Goal: Task Accomplishment & Management: Complete application form

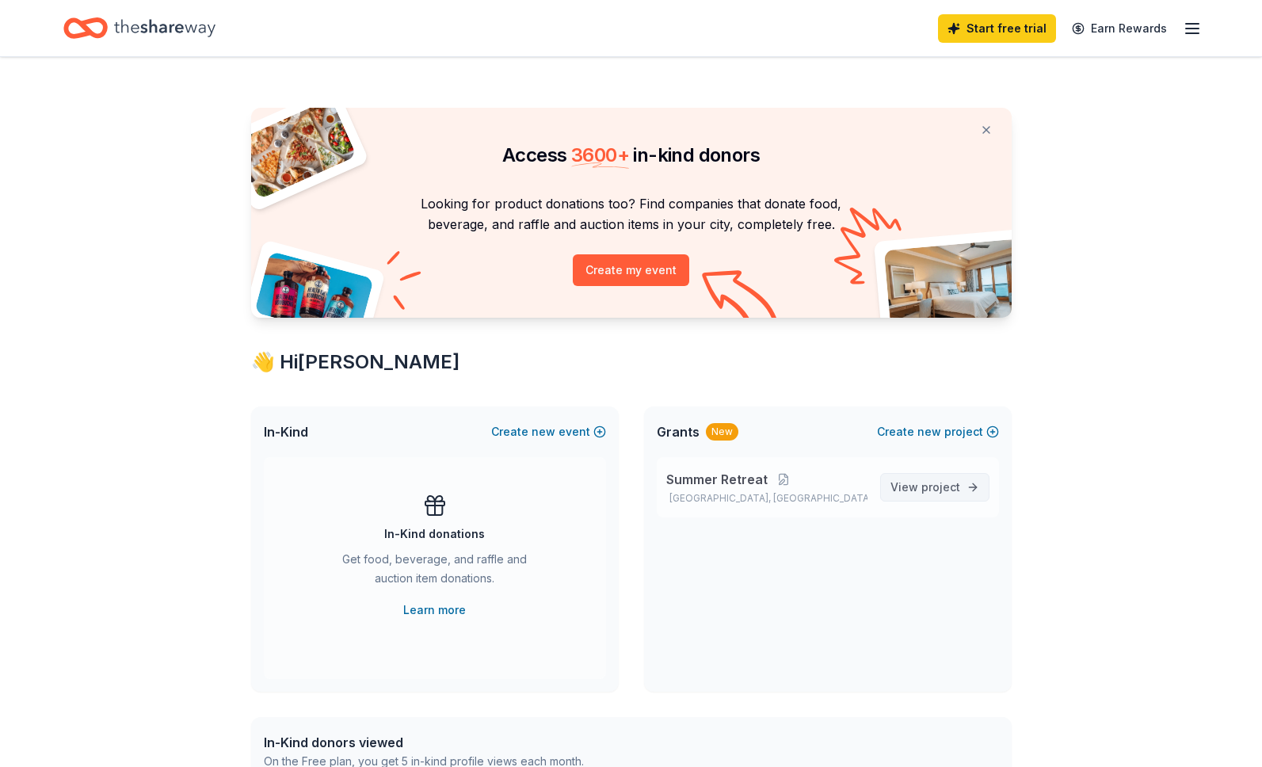
click at [927, 490] on span "project" at bounding box center [941, 486] width 39 height 13
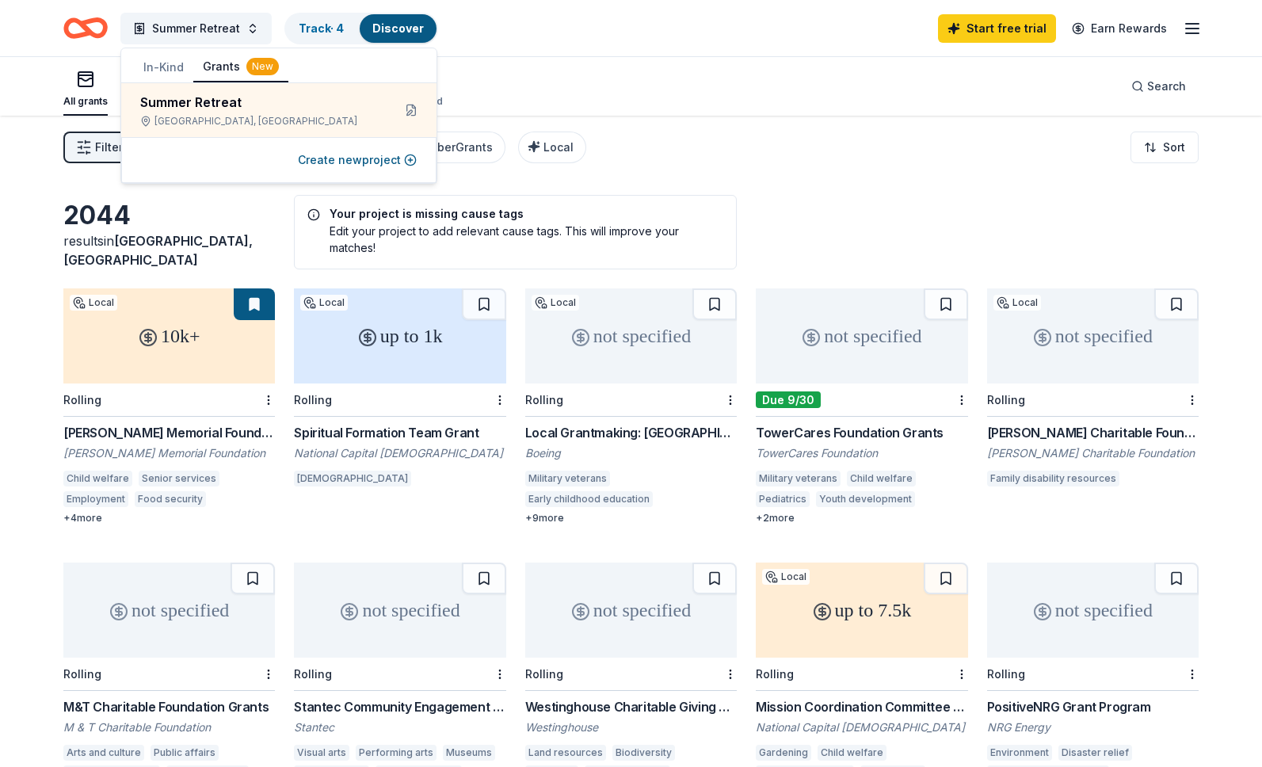
click at [537, 189] on div "2044 results in Temple Hills, MD Your project is missing cause tags Edit your p…" at bounding box center [631, 521] width 1262 height 810
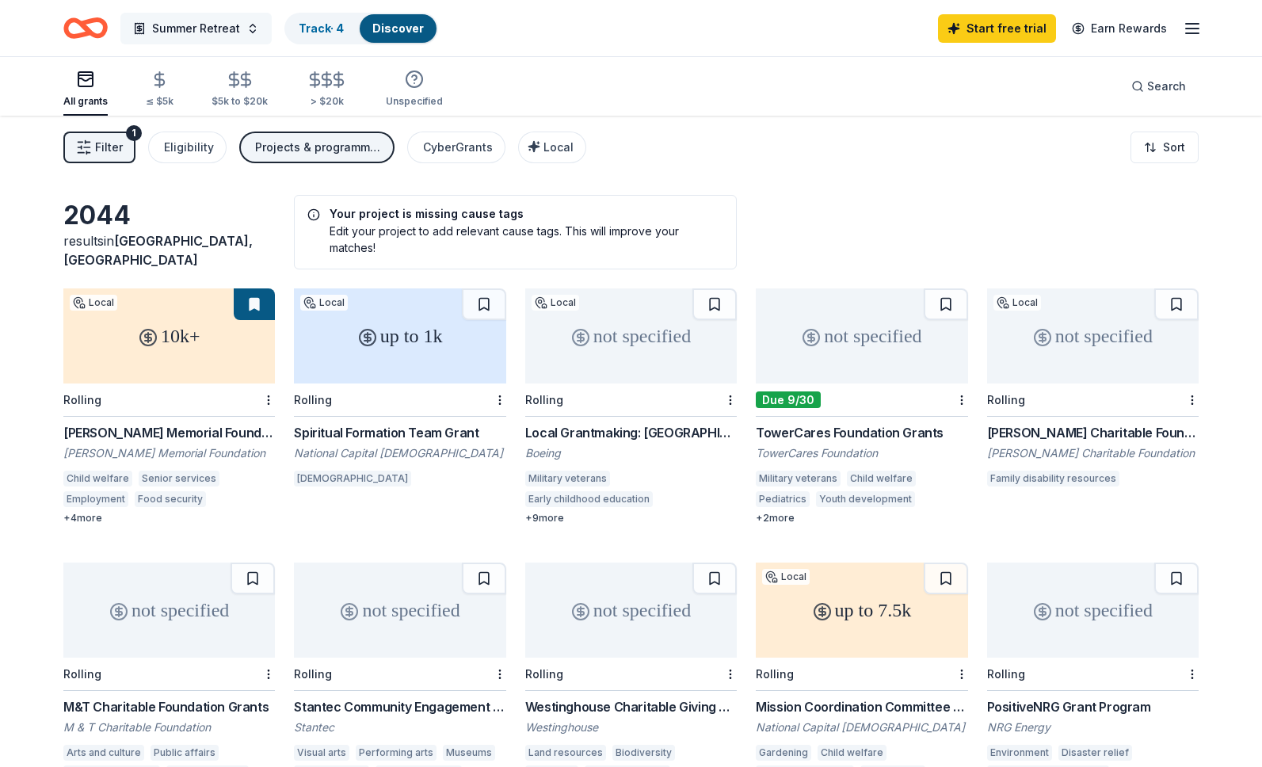
click at [247, 33] on button "Summer Retreat" at bounding box center [195, 29] width 151 height 32
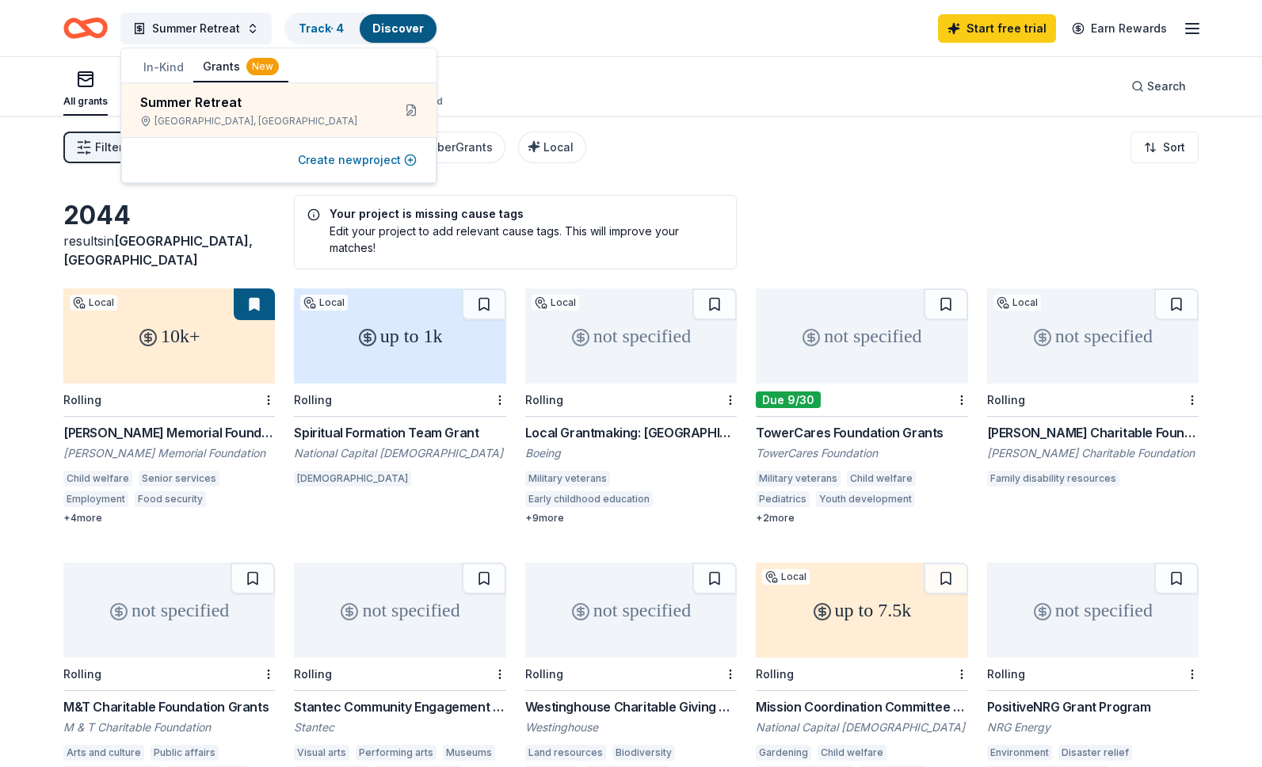
click at [349, 162] on button "Create new project" at bounding box center [357, 160] width 119 height 19
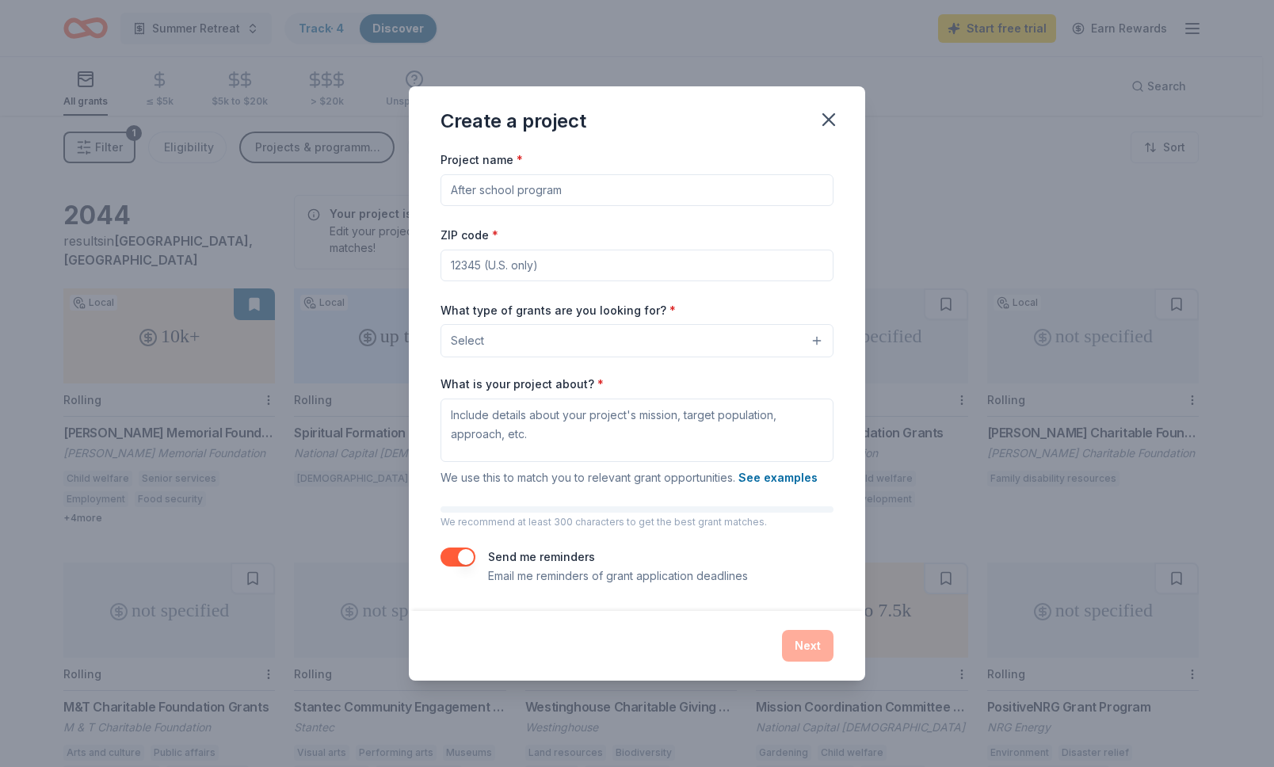
click at [540, 190] on input "Project name *" at bounding box center [637, 190] width 393 height 32
type input "Board development"
click at [510, 265] on input "ZIP code *" at bounding box center [637, 266] width 393 height 32
type input "20748"
click at [813, 345] on button "Select" at bounding box center [637, 340] width 393 height 33
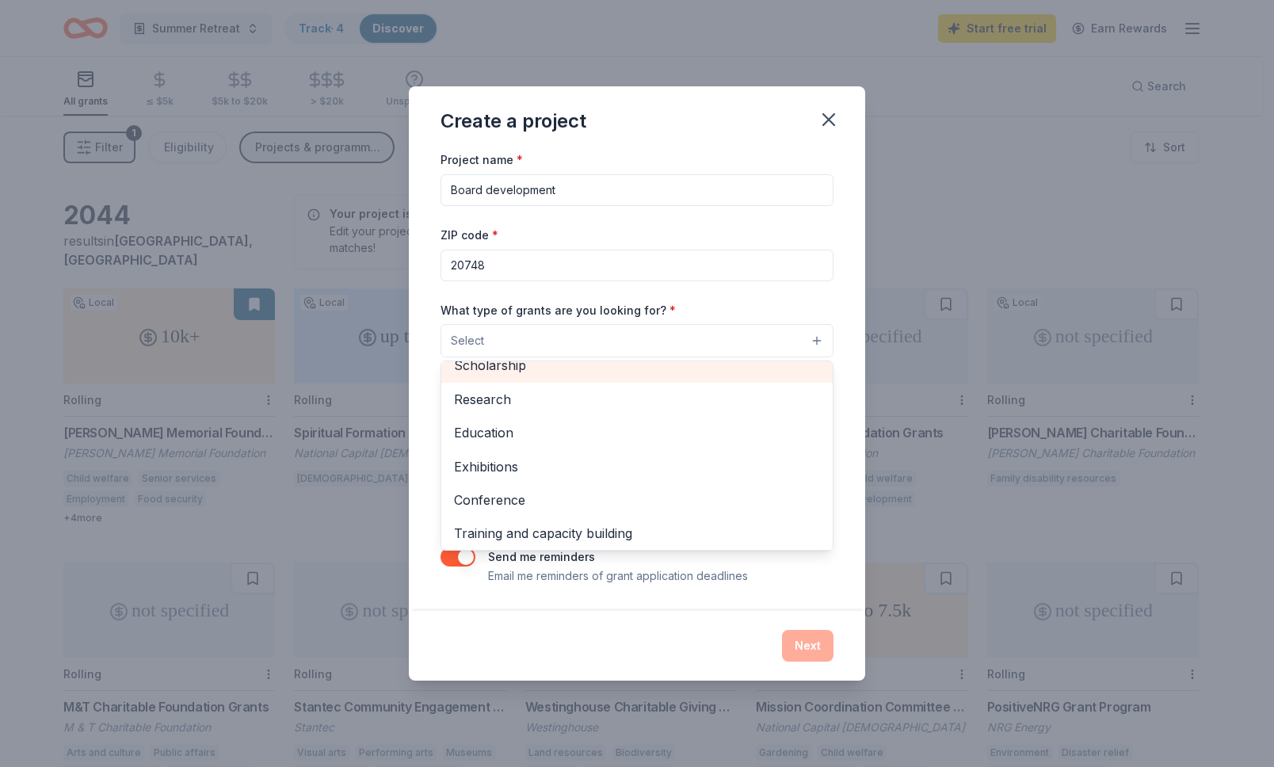
scroll to position [187, 0]
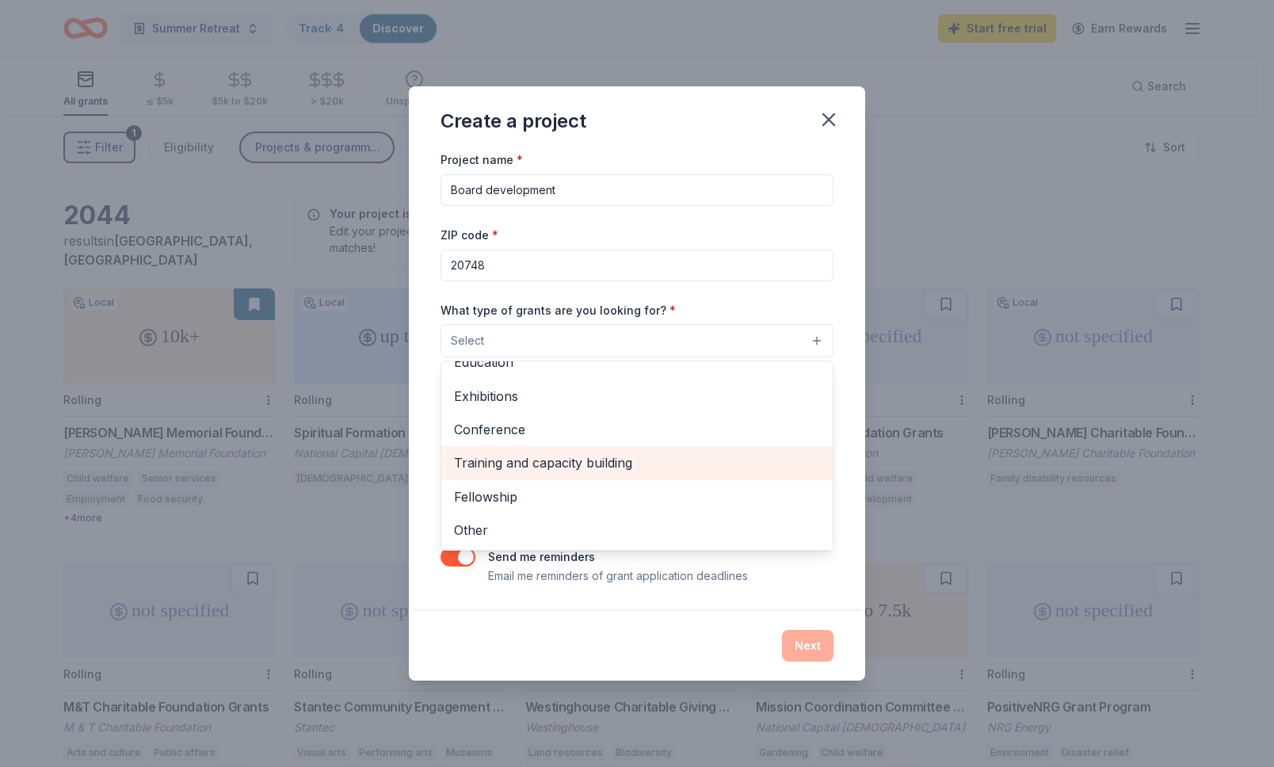
click at [712, 464] on span "Training and capacity building" at bounding box center [637, 462] width 366 height 21
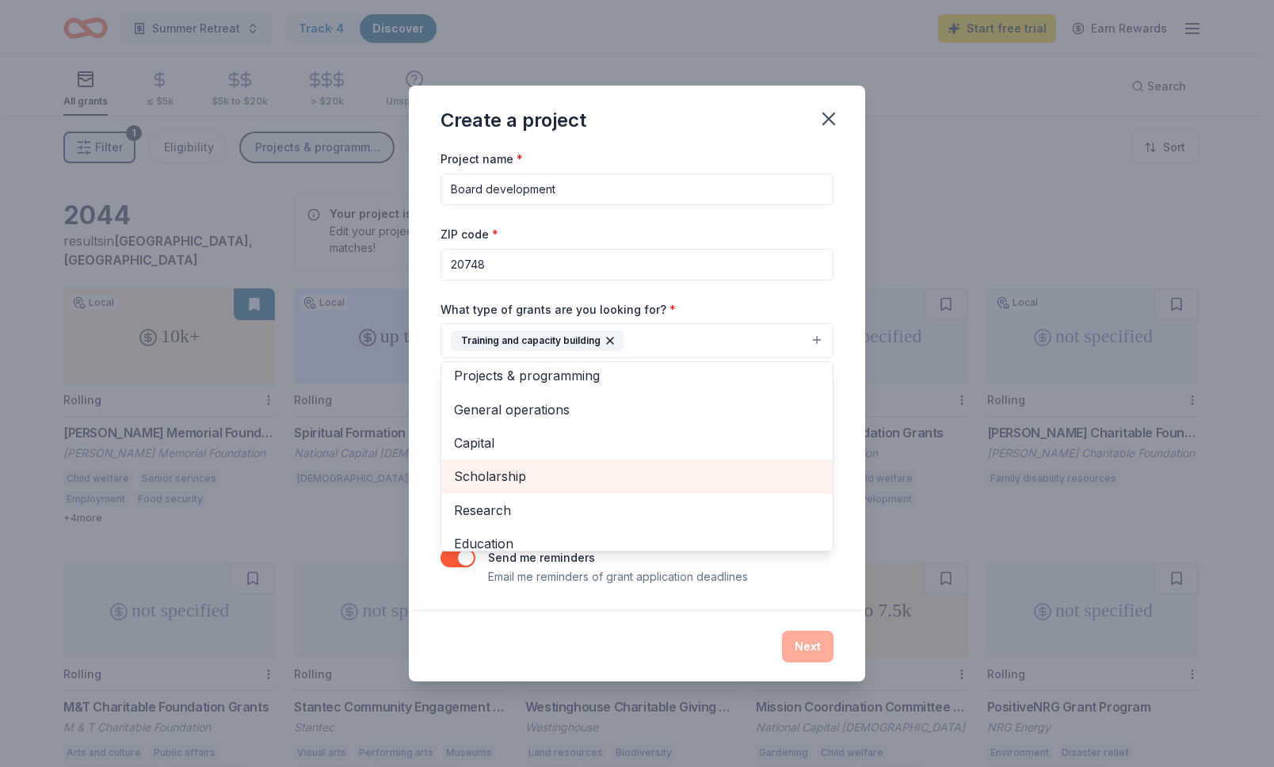
scroll to position [0, 0]
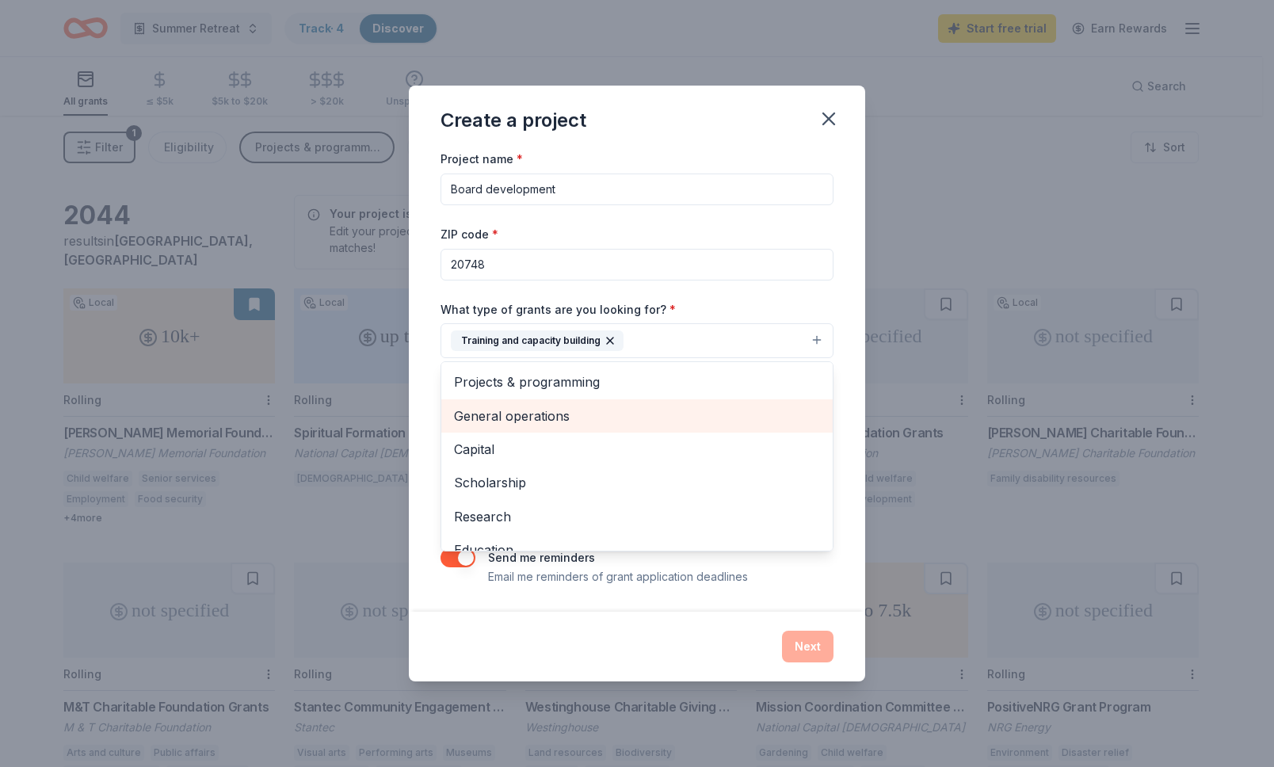
click at [508, 414] on span "General operations" at bounding box center [637, 416] width 366 height 21
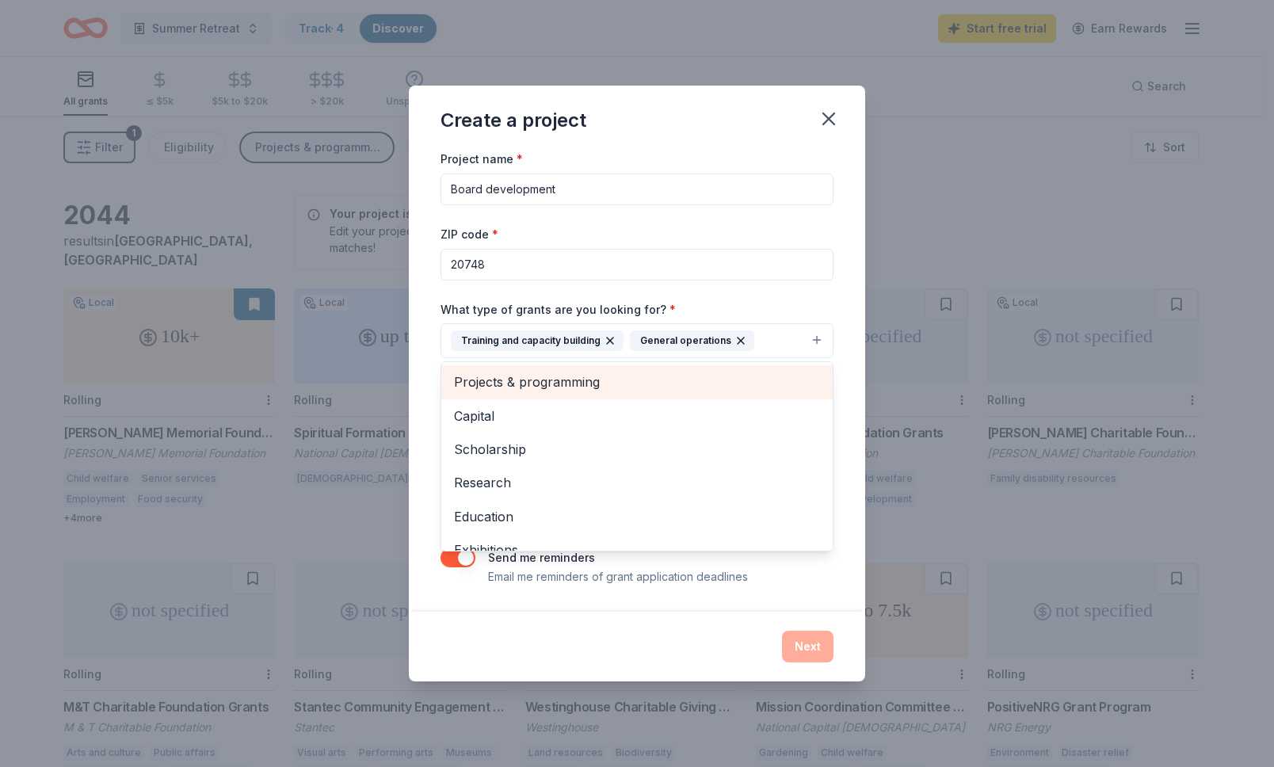
click at [519, 389] on span "Projects & programming" at bounding box center [637, 382] width 366 height 21
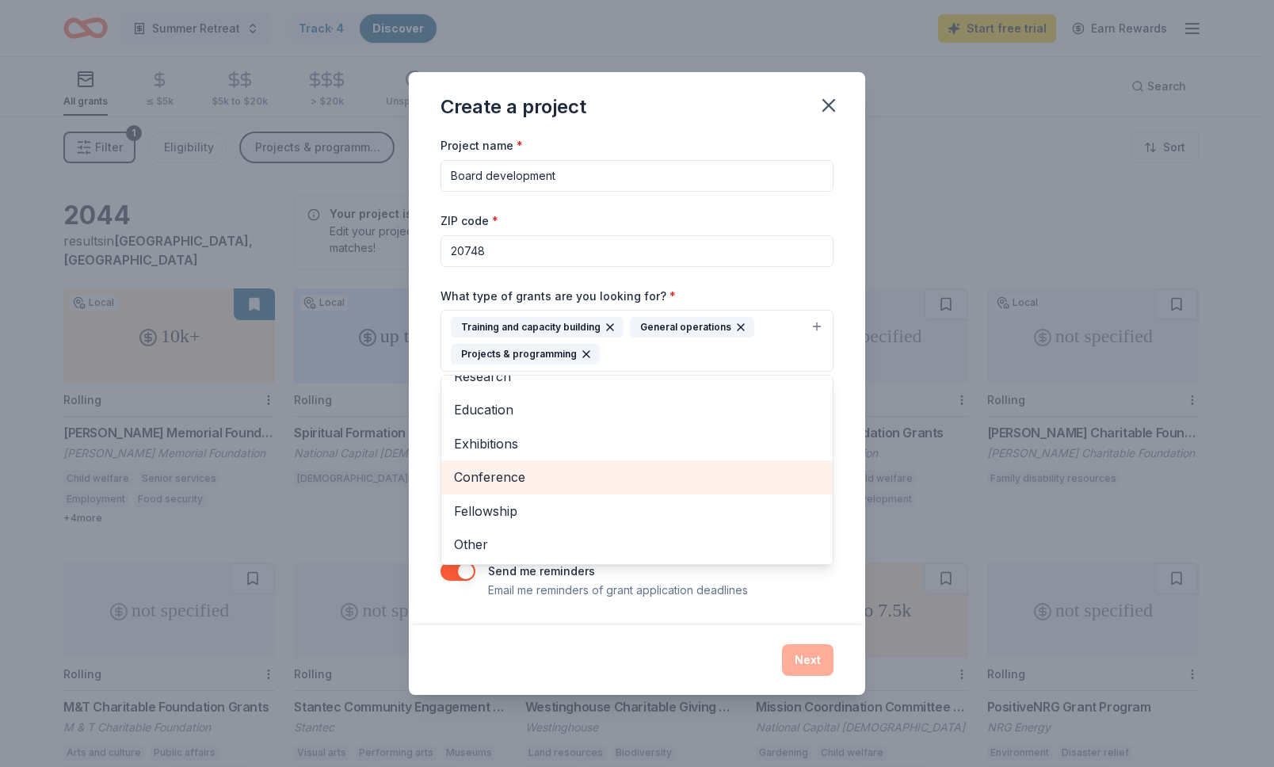
click at [504, 474] on span "Conference" at bounding box center [637, 477] width 366 height 21
click at [745, 608] on div "Project name * Board development ZIP code * 20748 What type of grants are you l…" at bounding box center [637, 379] width 456 height 489
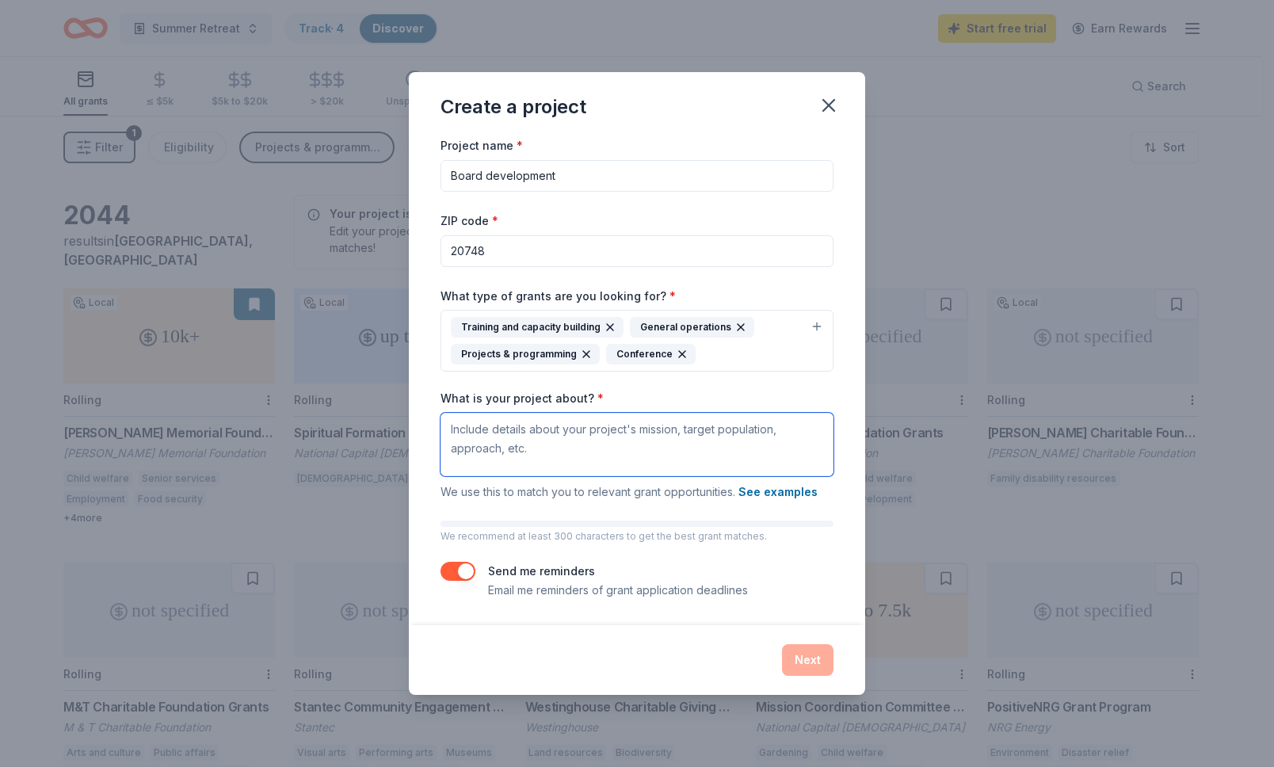
click at [505, 451] on textarea "What is your project about? *" at bounding box center [637, 444] width 393 height 63
paste textarea "This project seeks to formalize and strengthen the leadership infrastructure of…"
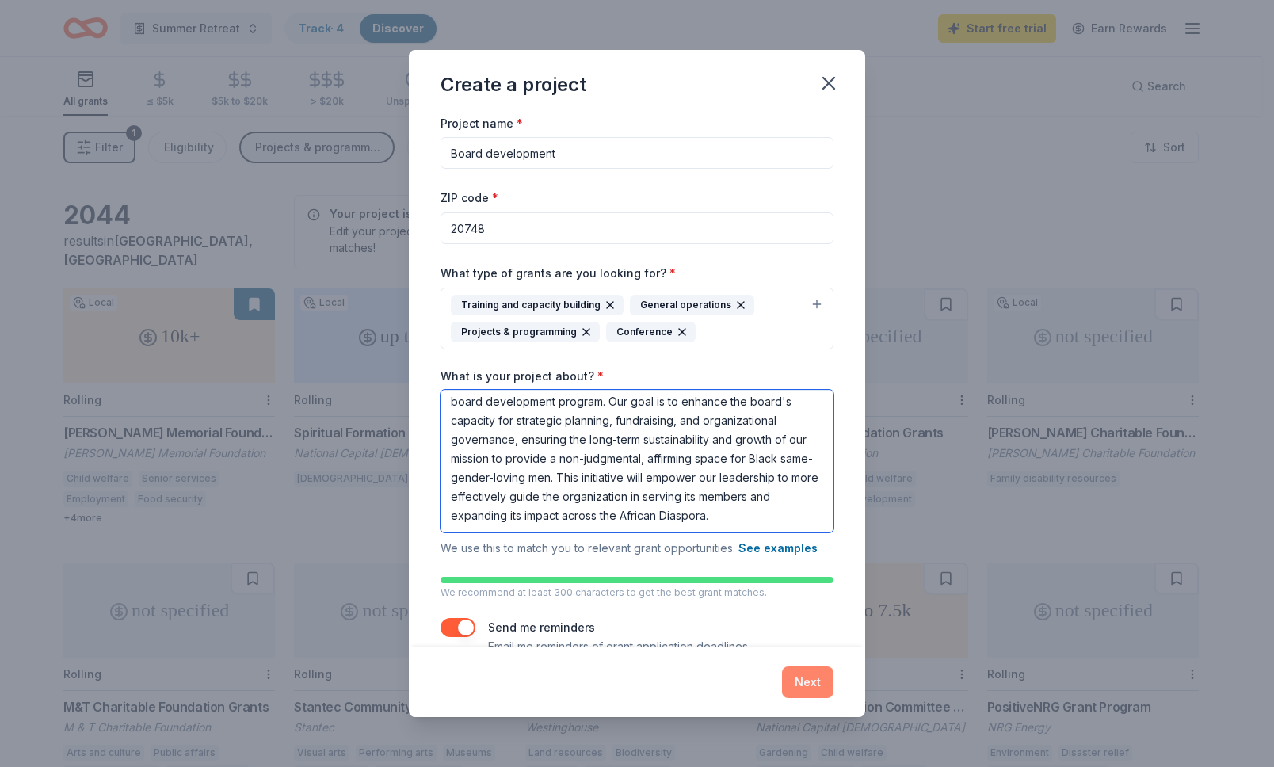
type textarea "This project seeks to formalize and strengthen the leadership infrastructure of…"
click at [819, 681] on button "Next" at bounding box center [808, 682] width 52 height 32
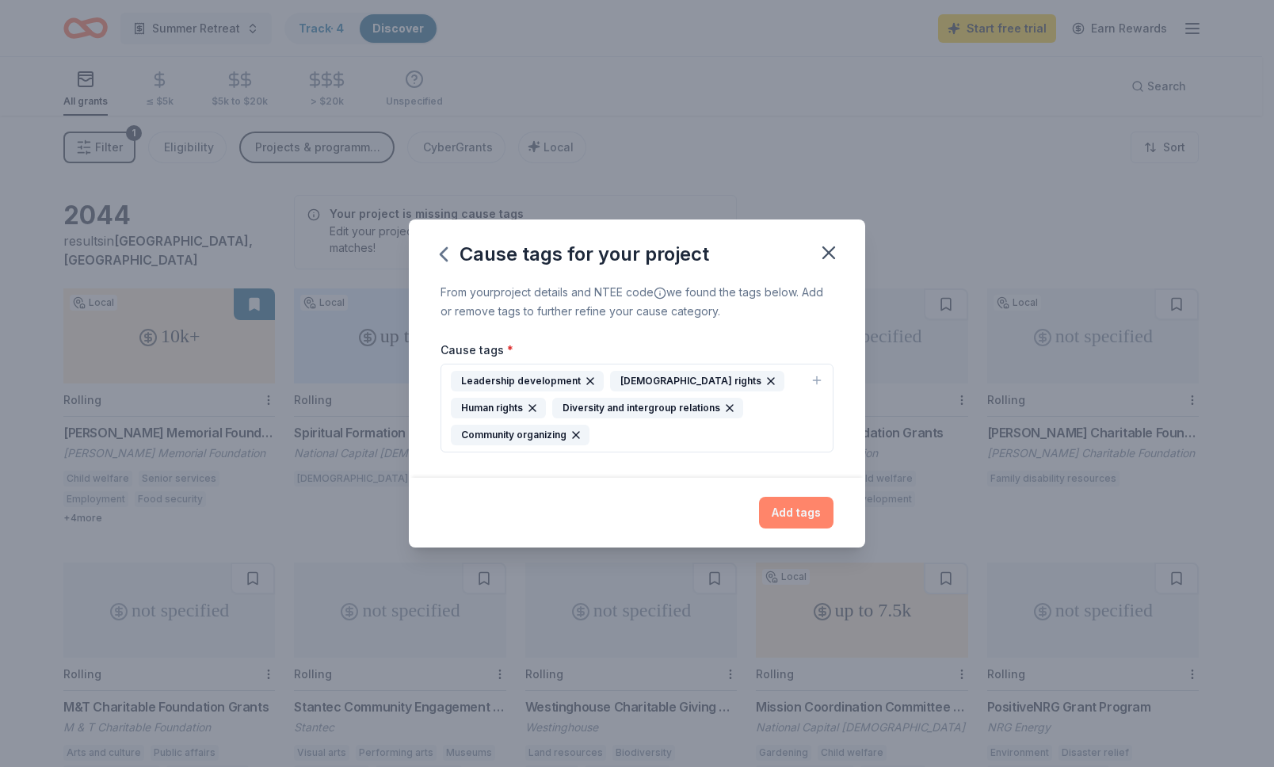
click at [809, 501] on button "Add tags" at bounding box center [796, 513] width 74 height 32
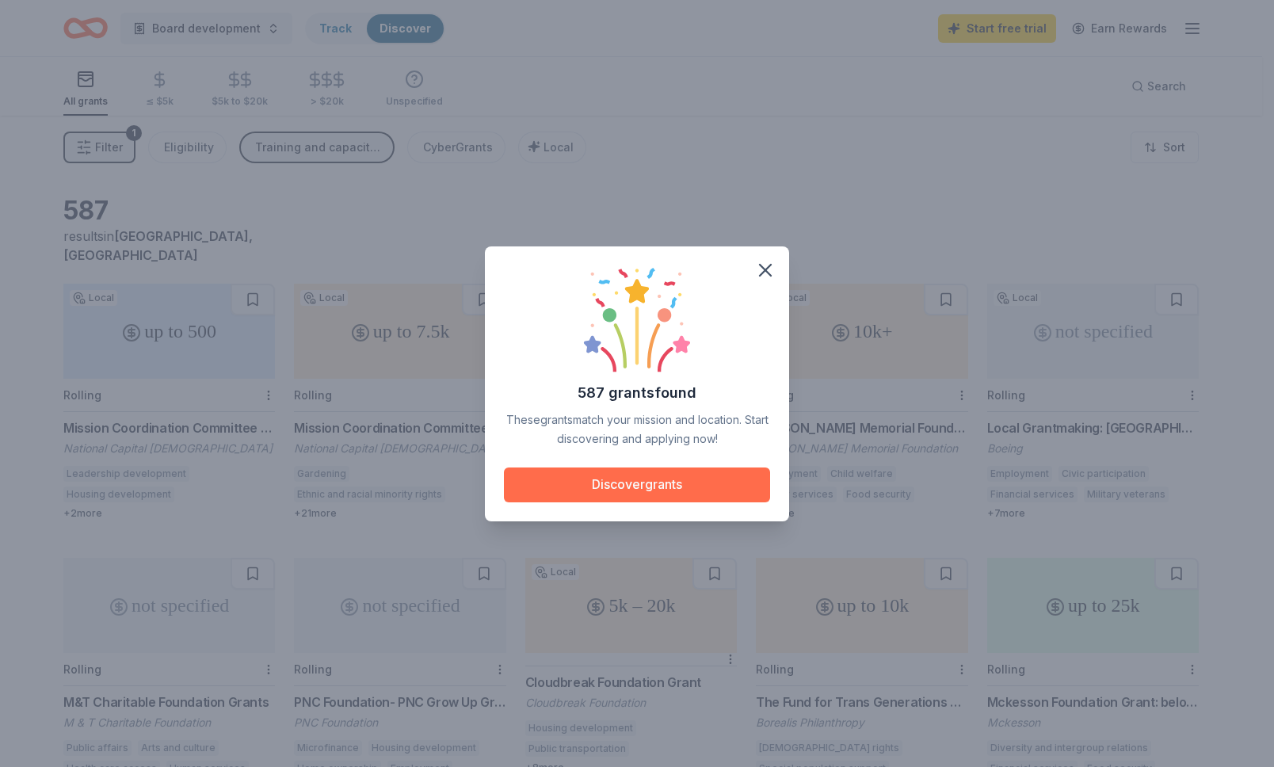
click at [632, 492] on button "Discover grants" at bounding box center [637, 485] width 266 height 35
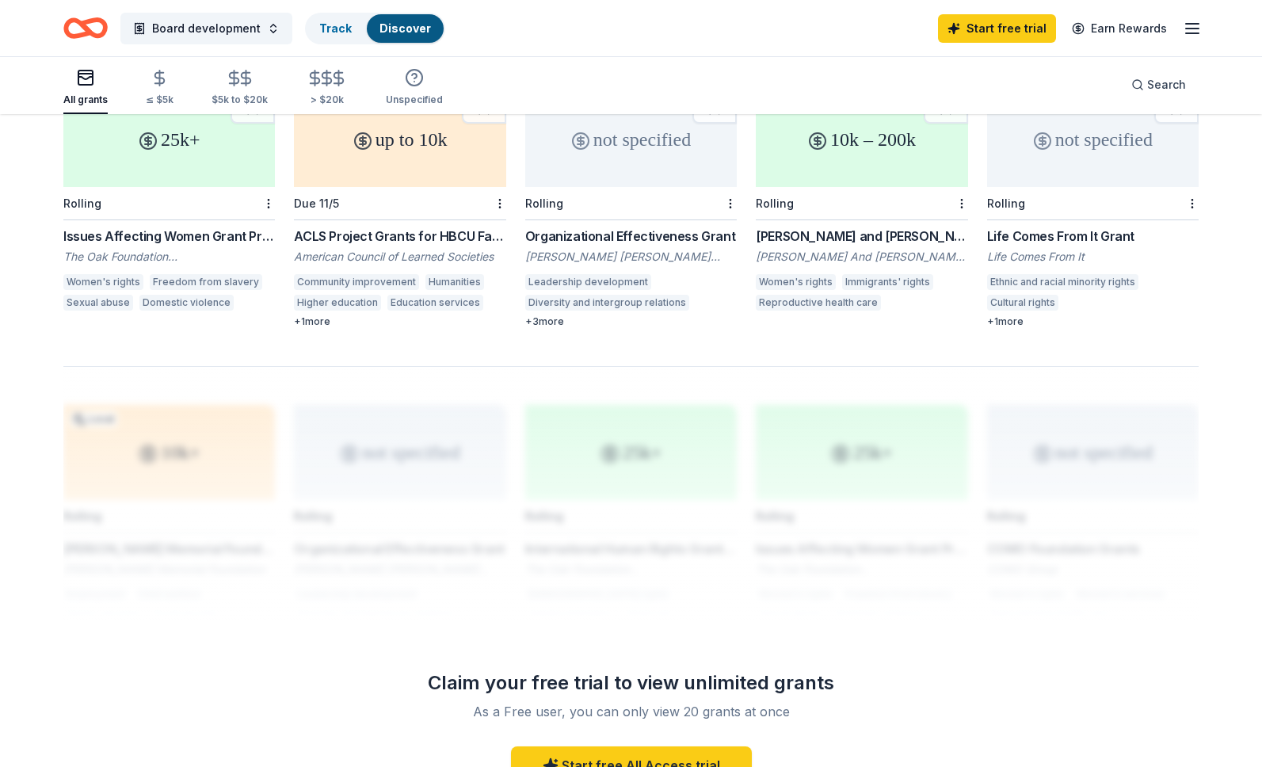
scroll to position [1174, 0]
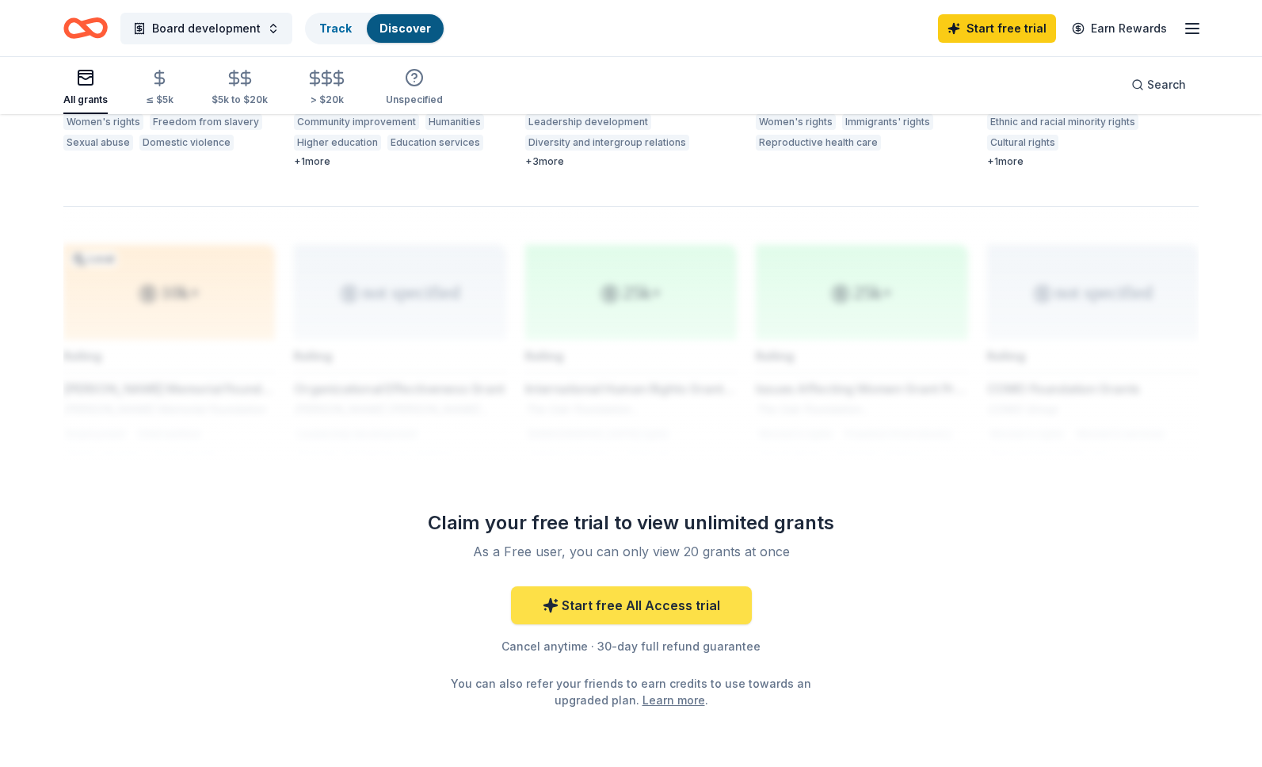
click at [632, 590] on link "Start free All Access trial" at bounding box center [631, 605] width 241 height 38
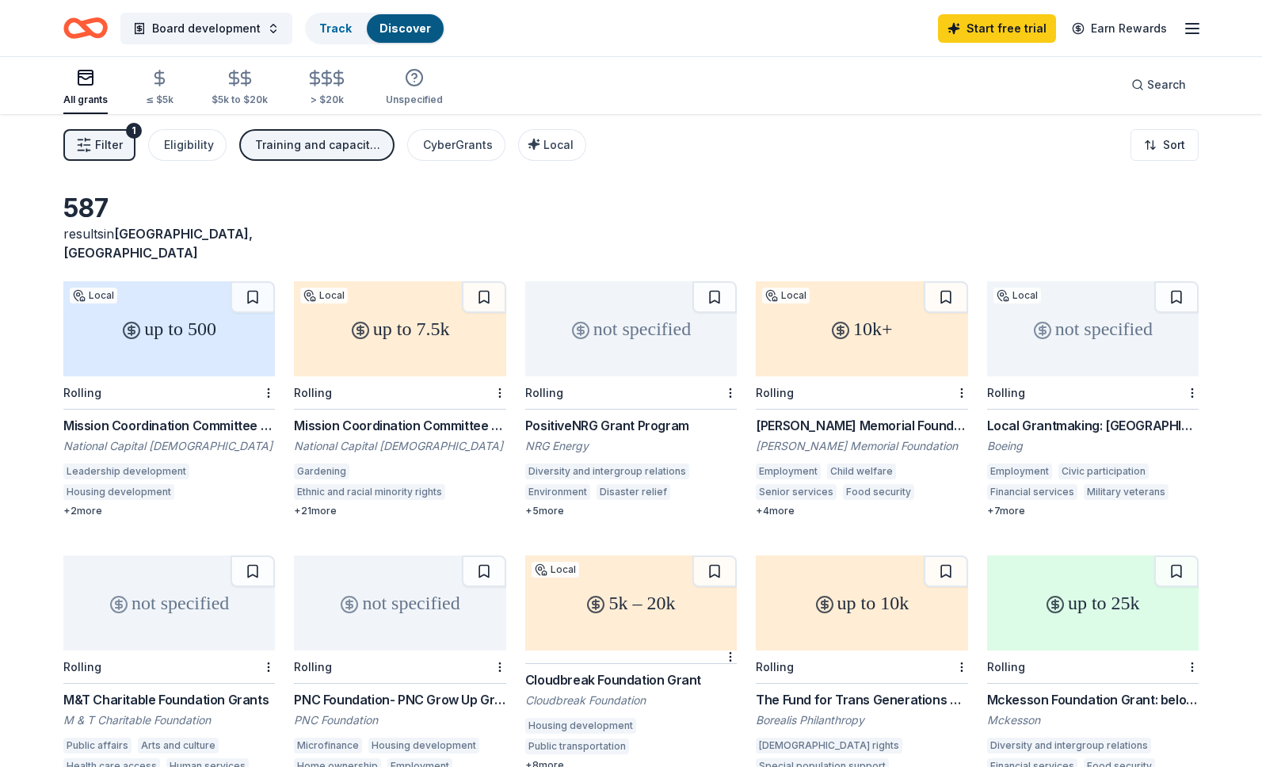
scroll to position [0, 0]
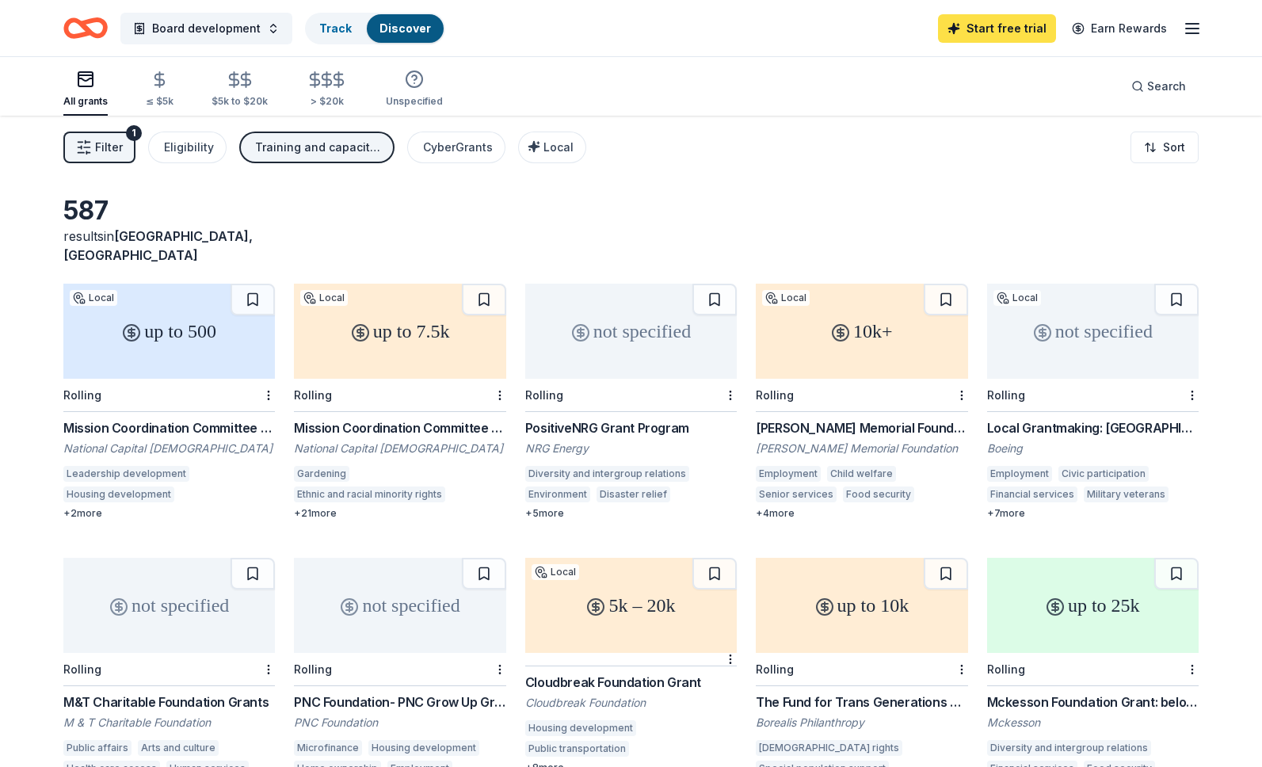
click at [1001, 23] on link "Start free trial" at bounding box center [997, 28] width 118 height 29
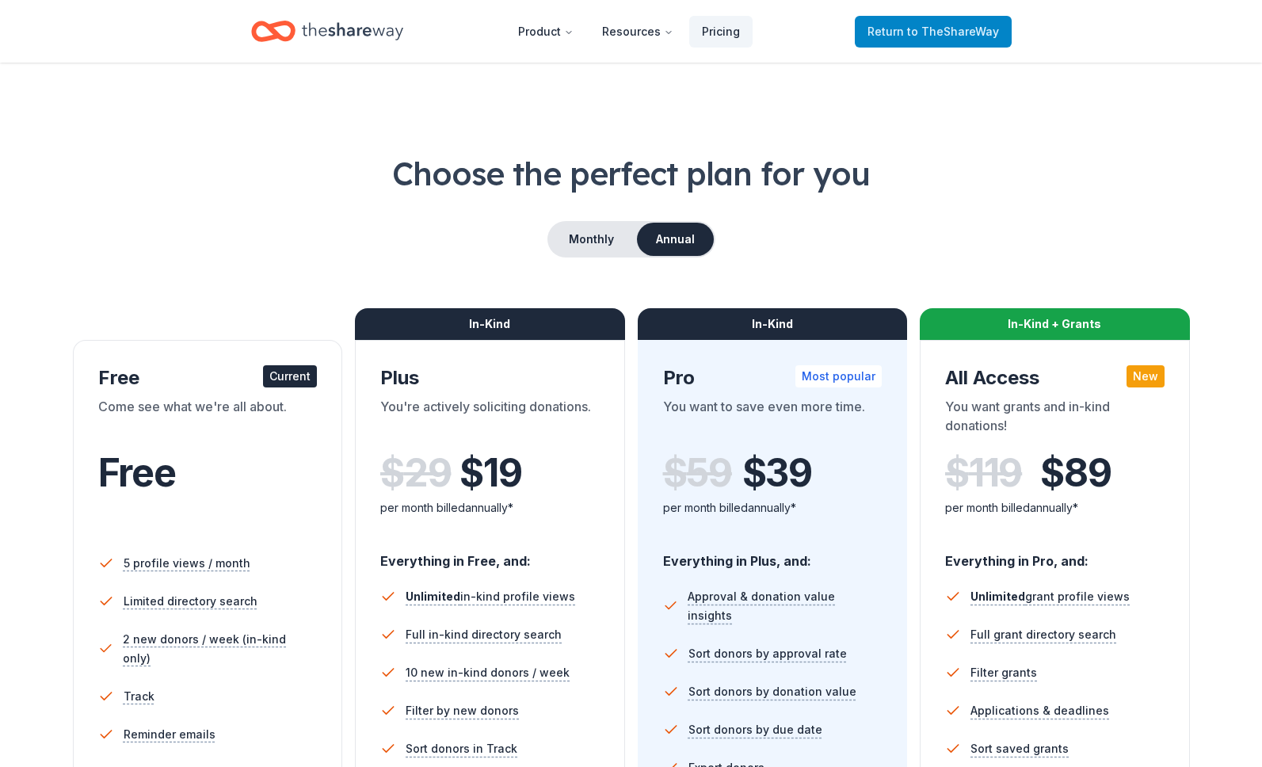
click at [933, 25] on span "to TheShareWay" at bounding box center [953, 31] width 92 height 13
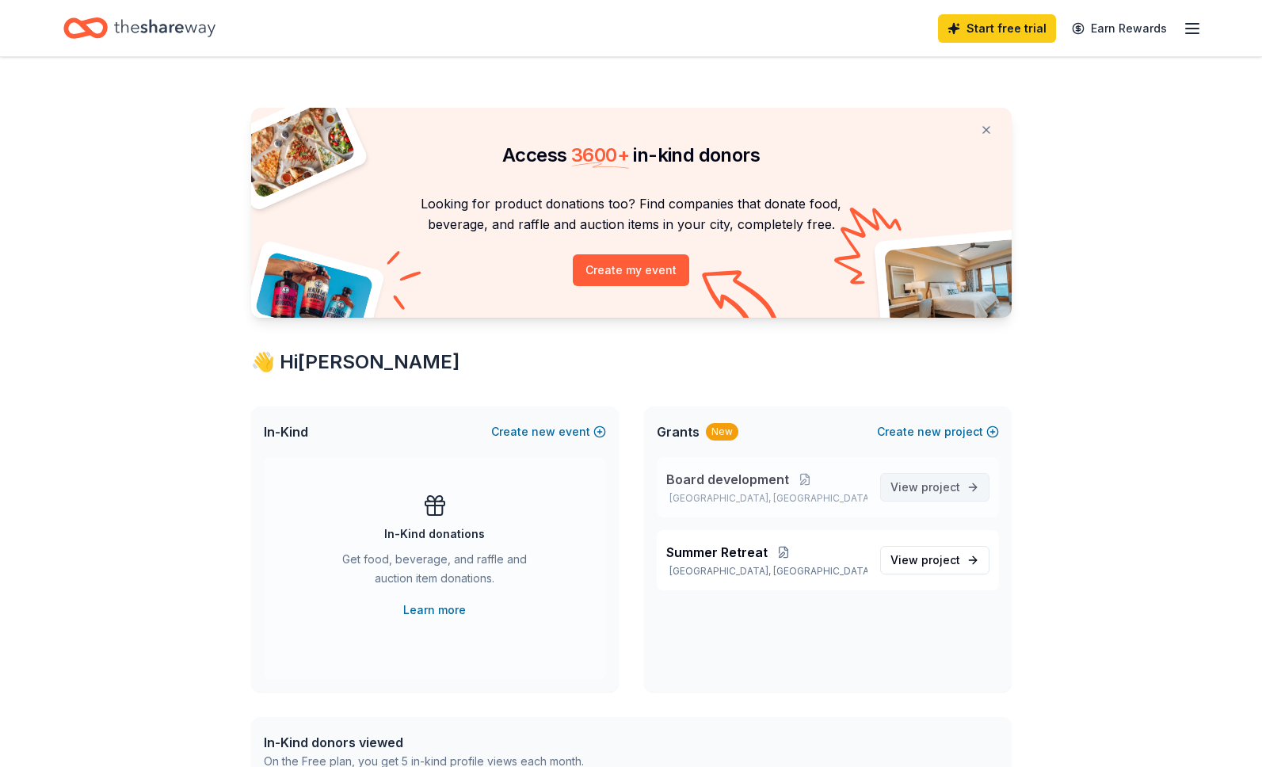
click at [944, 489] on span "project" at bounding box center [941, 486] width 39 height 13
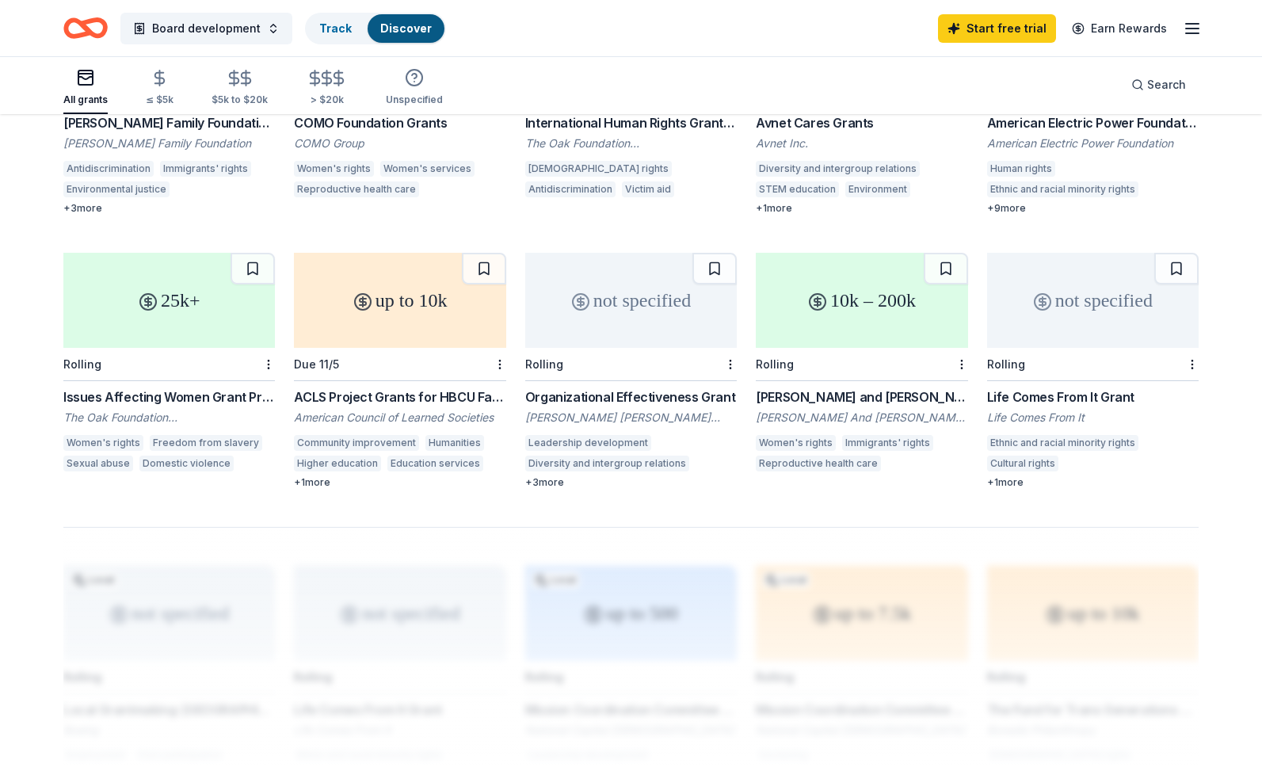
scroll to position [872, 0]
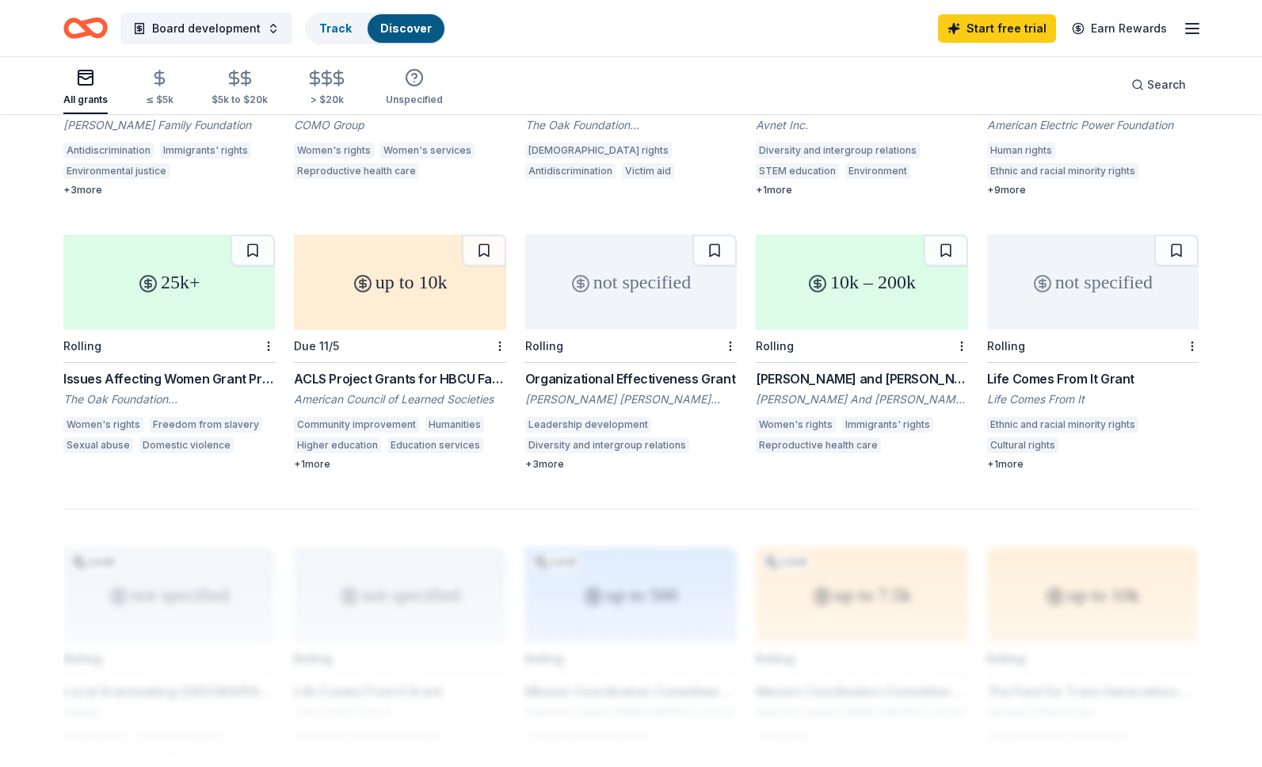
click at [618, 369] on div "Organizational Effectiveness Grant" at bounding box center [631, 378] width 212 height 19
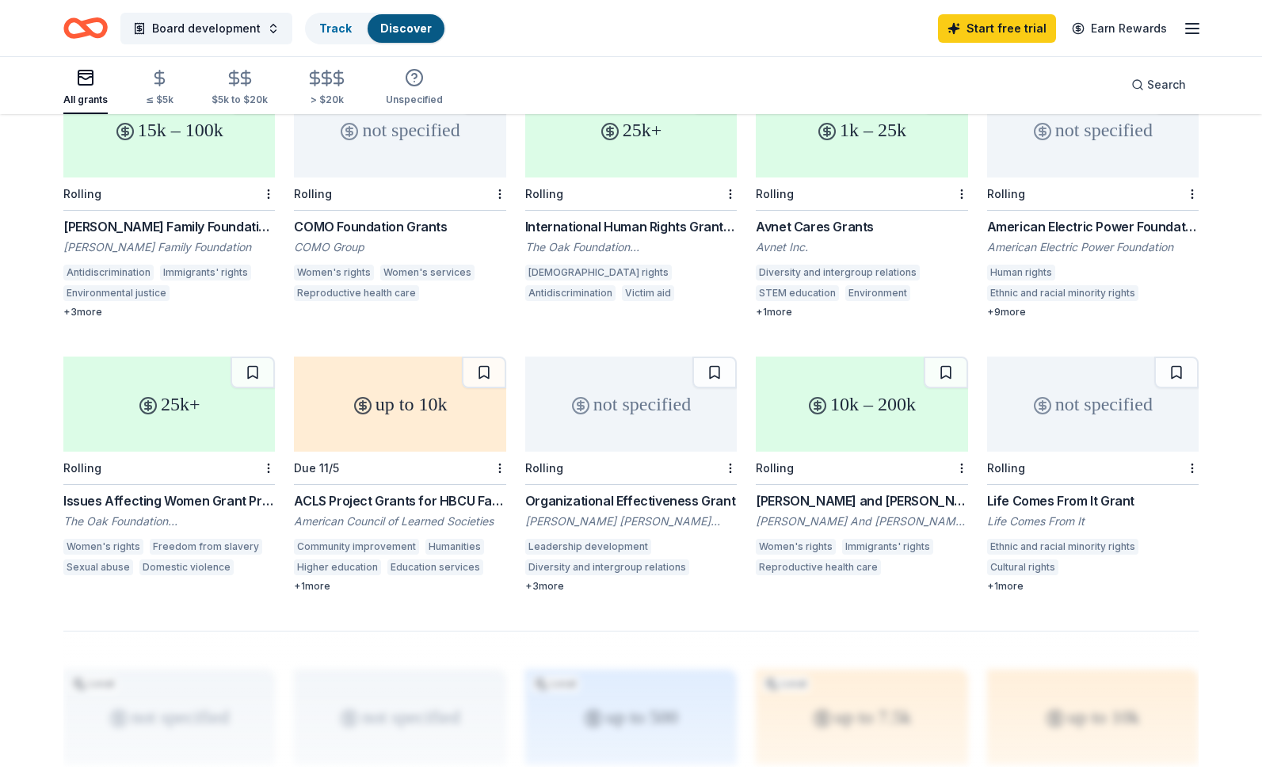
scroll to position [689, 0]
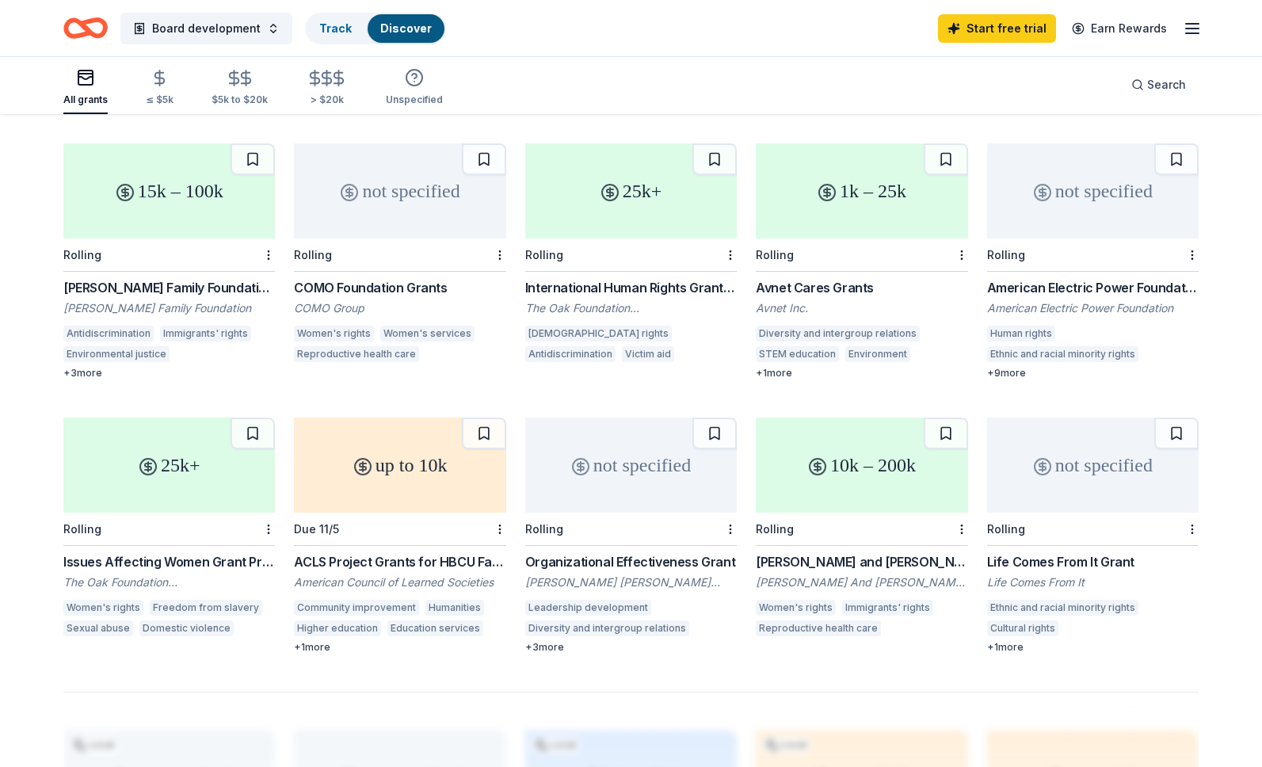
click at [601, 216] on div "25k+" at bounding box center [631, 190] width 212 height 95
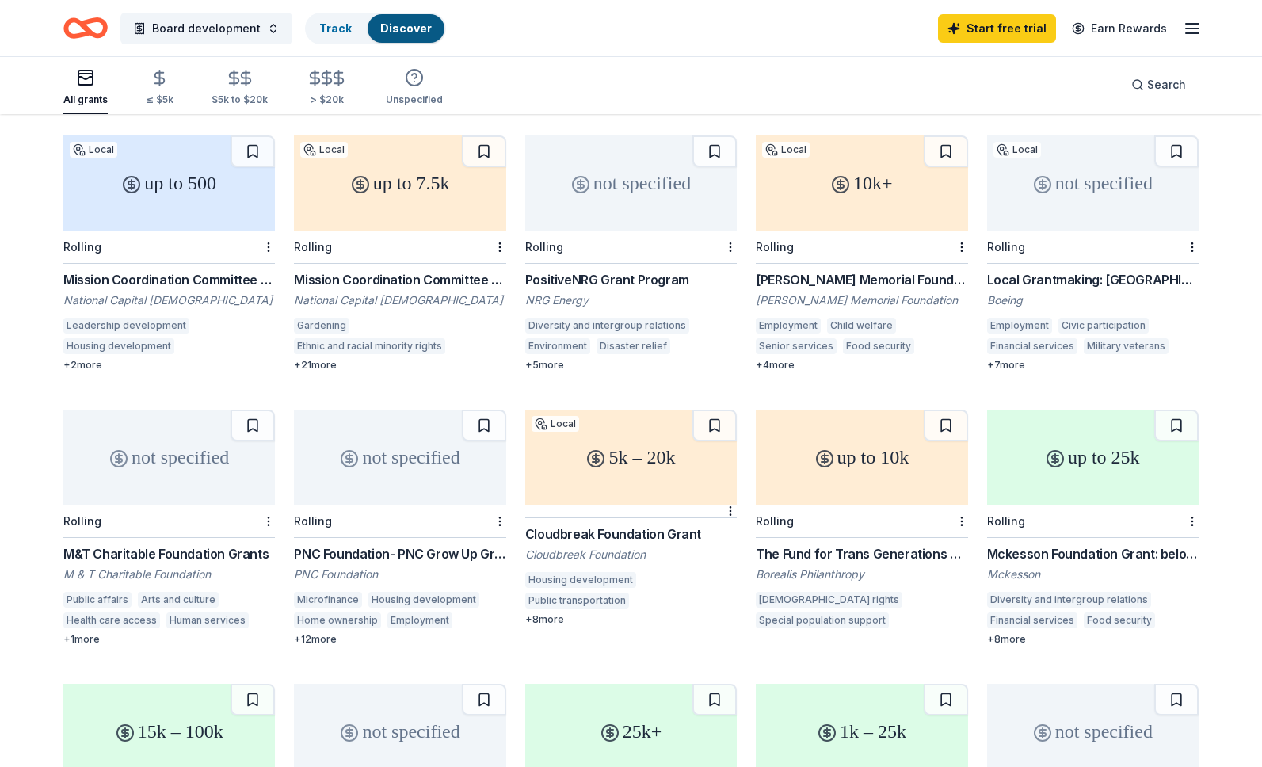
scroll to position [146, 0]
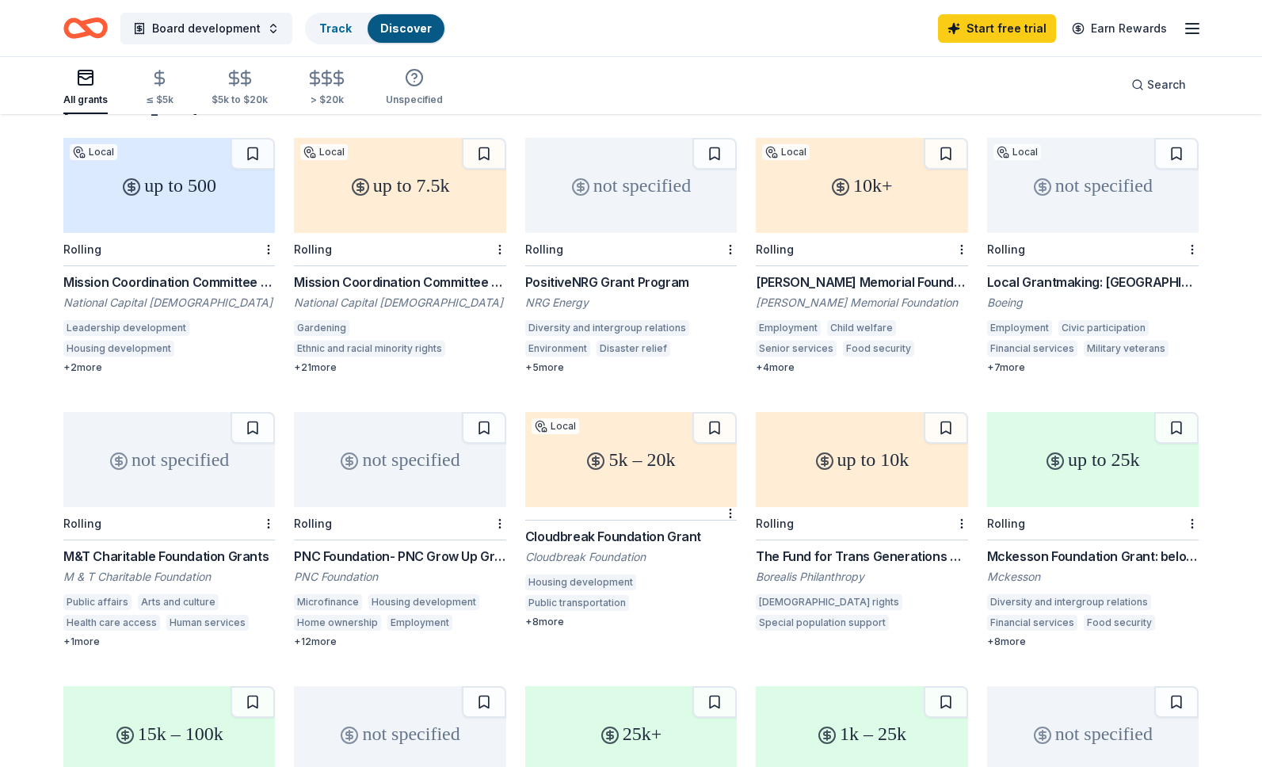
click at [413, 460] on div "not specified" at bounding box center [400, 459] width 212 height 95
click at [609, 189] on div "not specified" at bounding box center [631, 185] width 212 height 95
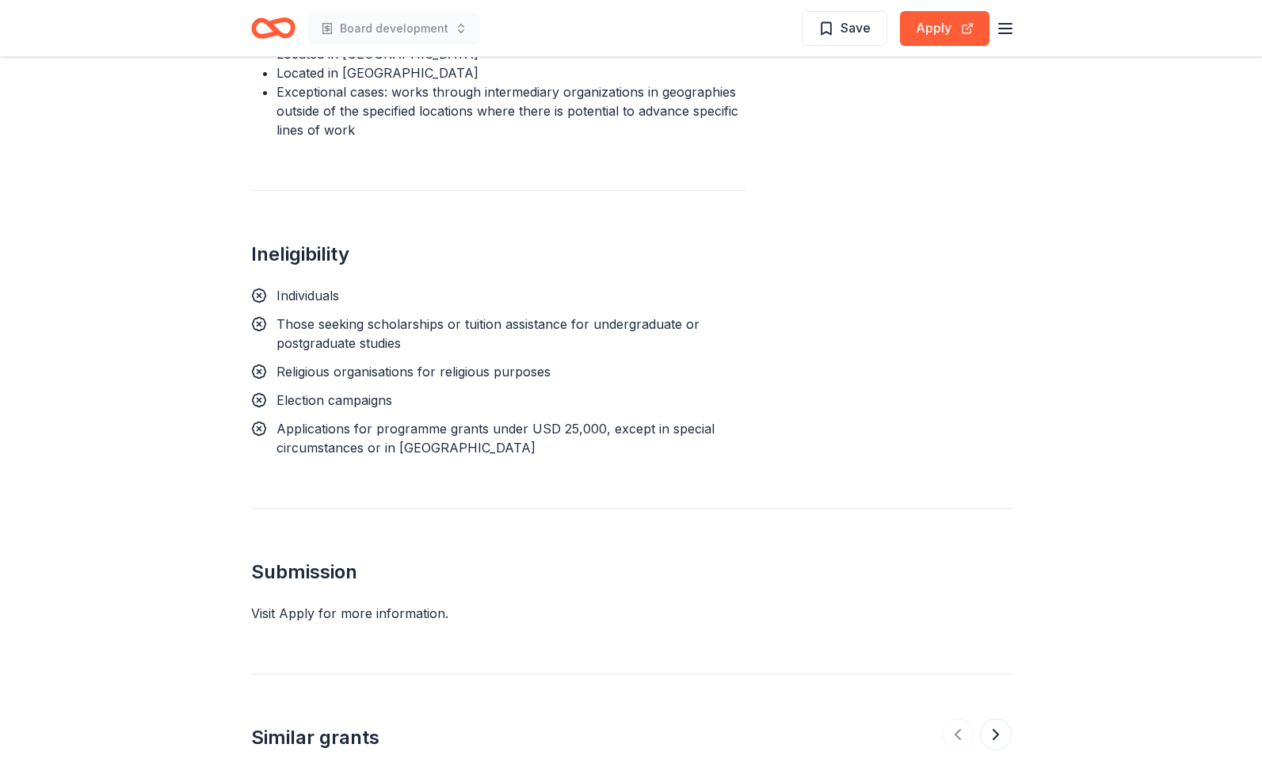
scroll to position [1861, 0]
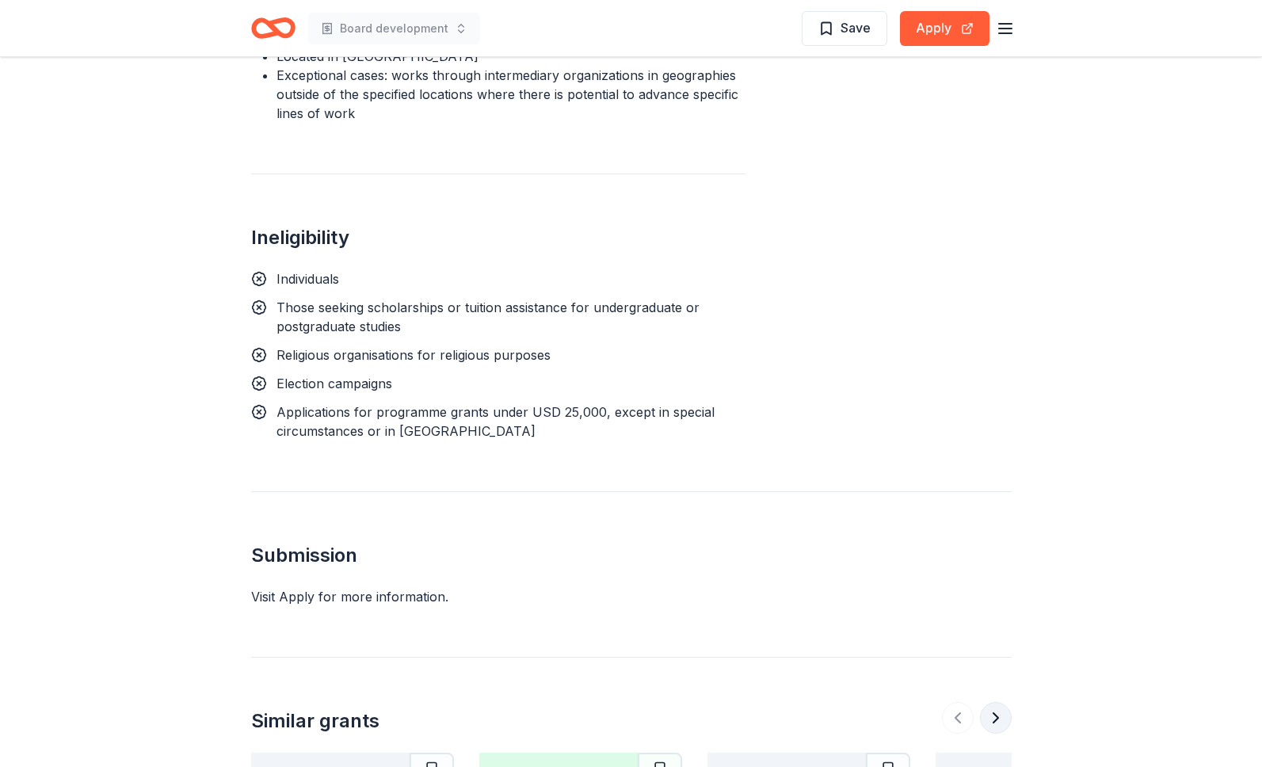
click at [989, 702] on button at bounding box center [996, 718] width 32 height 32
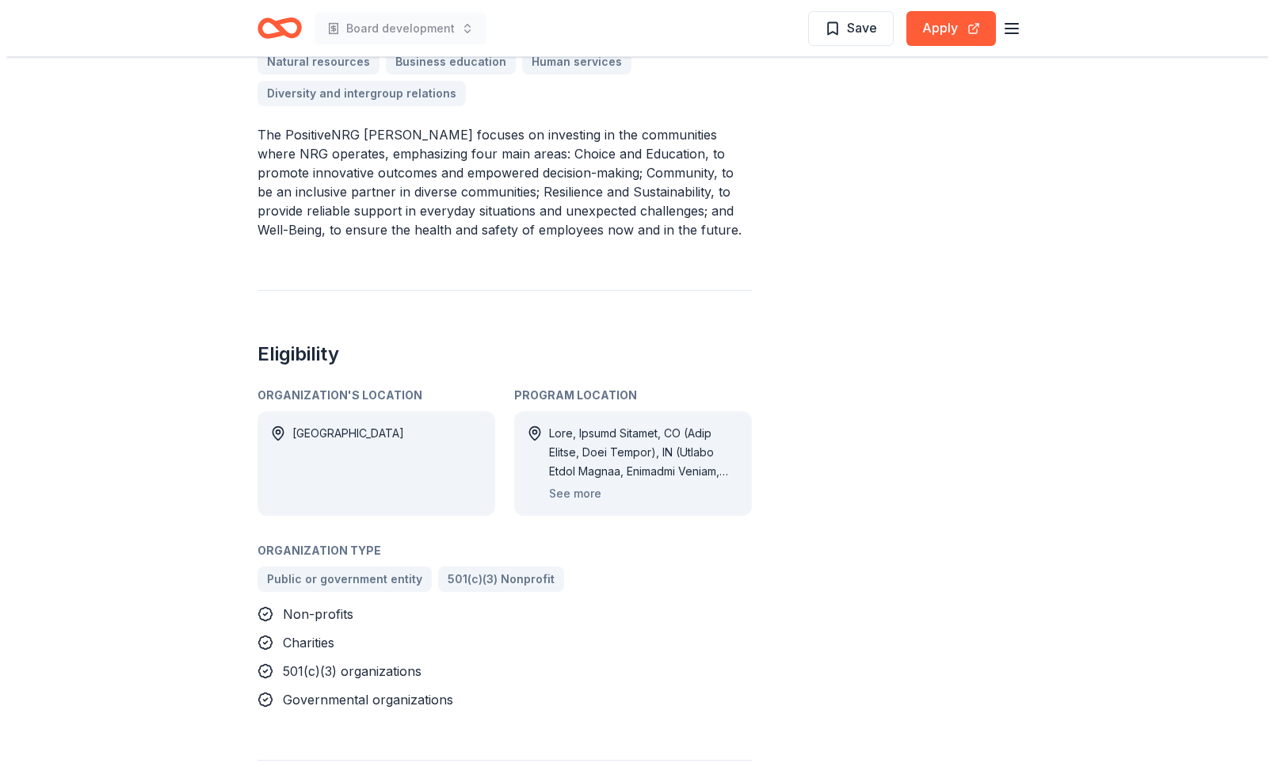
scroll to position [584, 0]
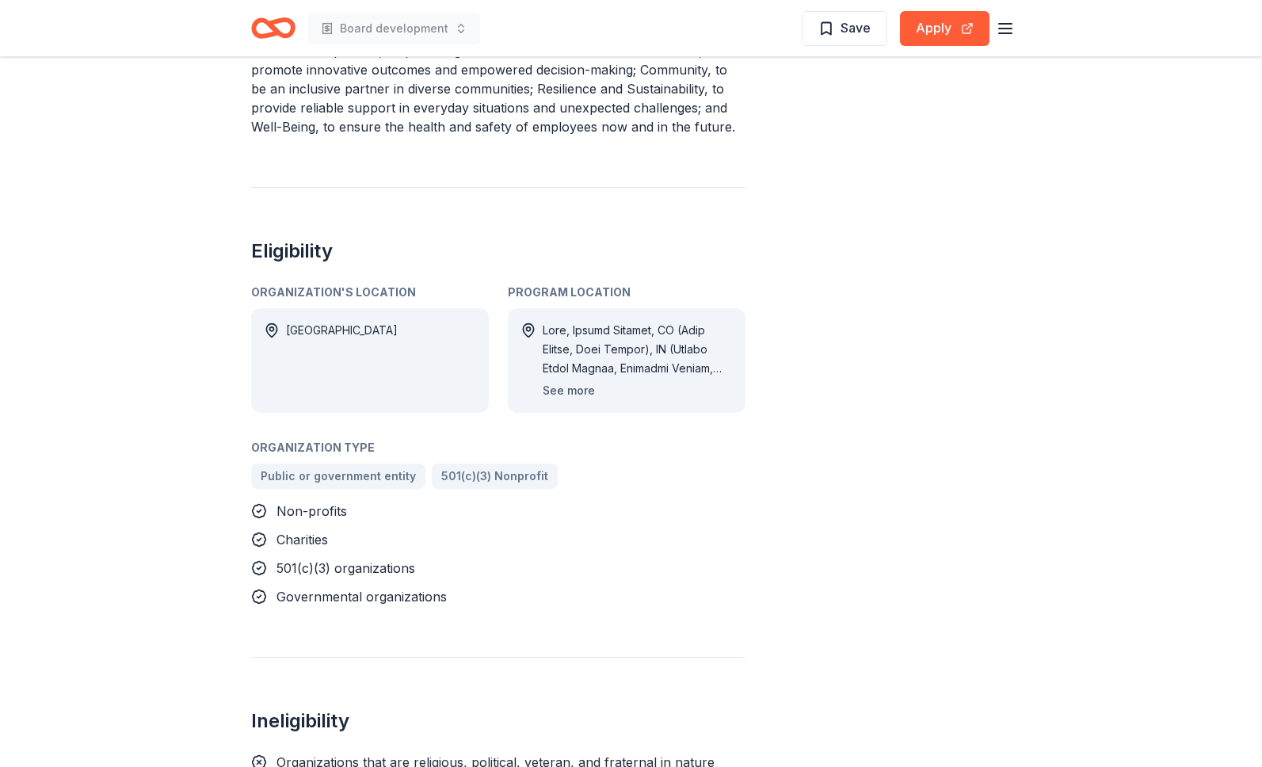
click at [564, 391] on button "See more" at bounding box center [569, 390] width 52 height 19
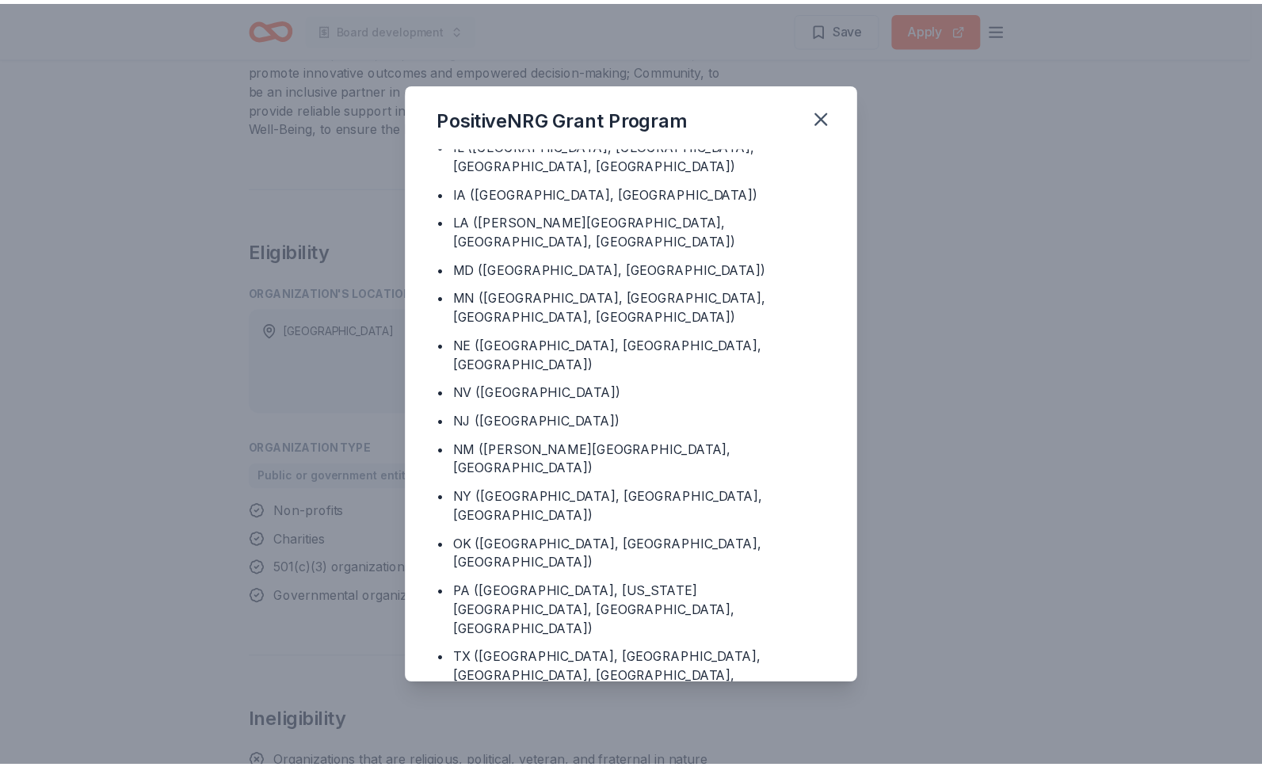
scroll to position [376, 0]
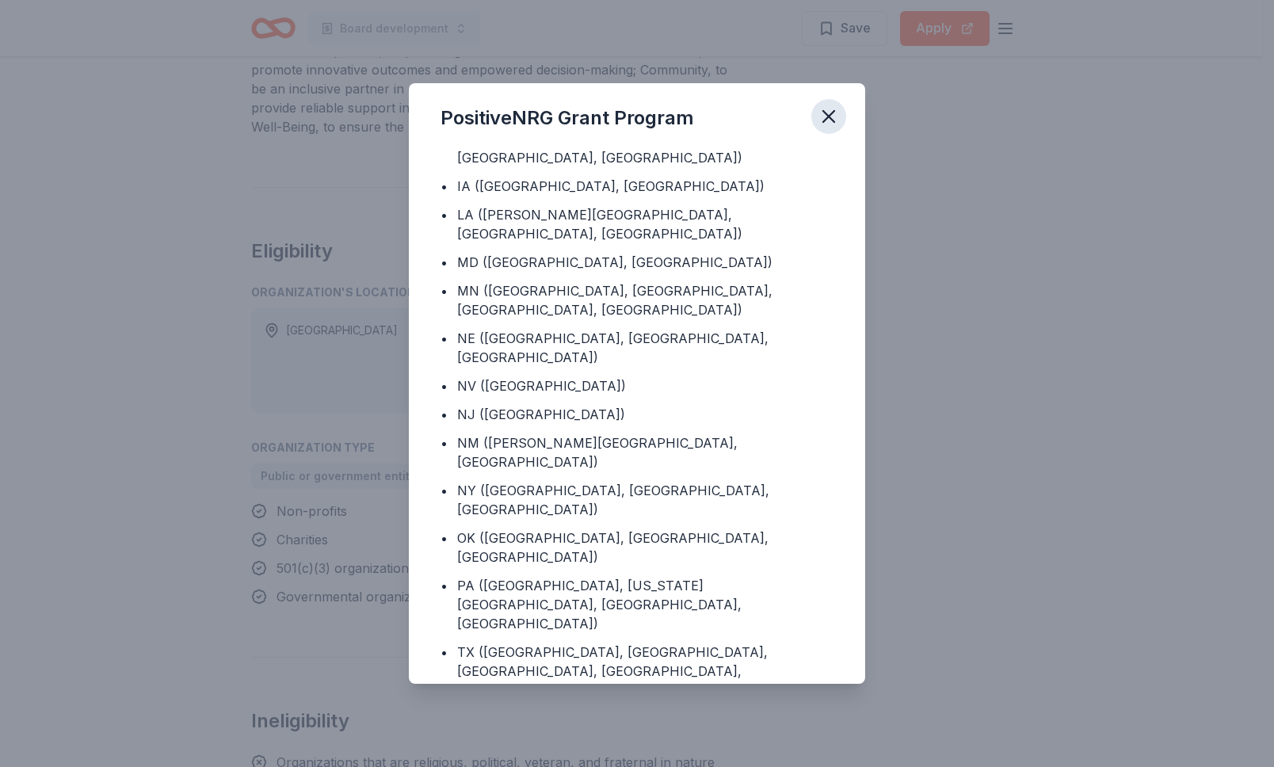
click at [822, 118] on icon "button" at bounding box center [829, 116] width 22 height 22
